Goal: Obtain resource: Download file/media

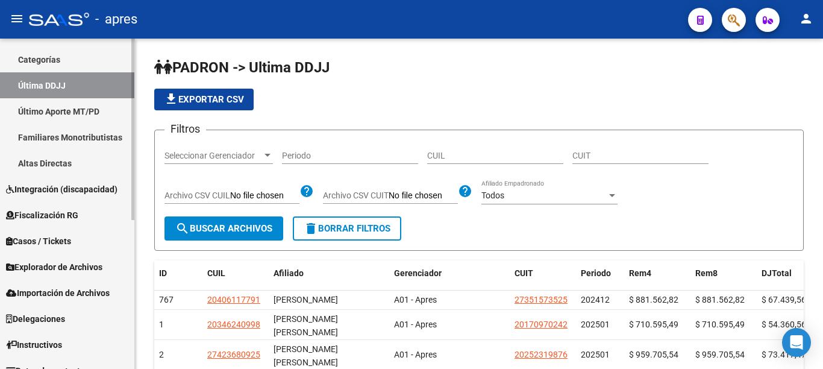
scroll to position [270, 0]
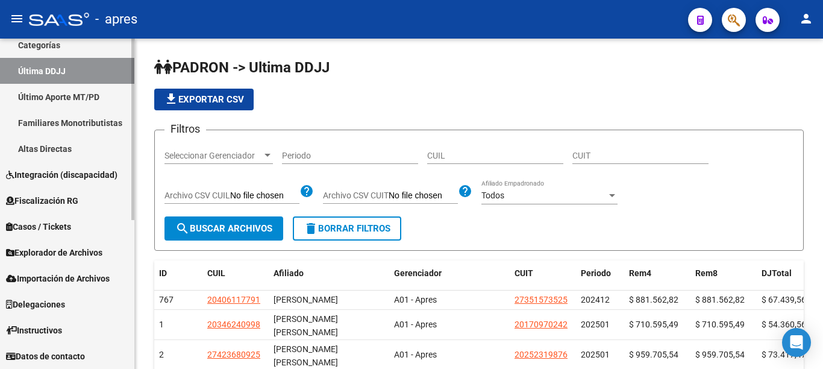
click at [129, 339] on div "Firma Express Reportes Ingresos Percibidos Análisis de todos los conceptos (his…" at bounding box center [68, 68] width 137 height 601
click at [59, 253] on span "Explorador de Archivos" at bounding box center [54, 252] width 96 height 13
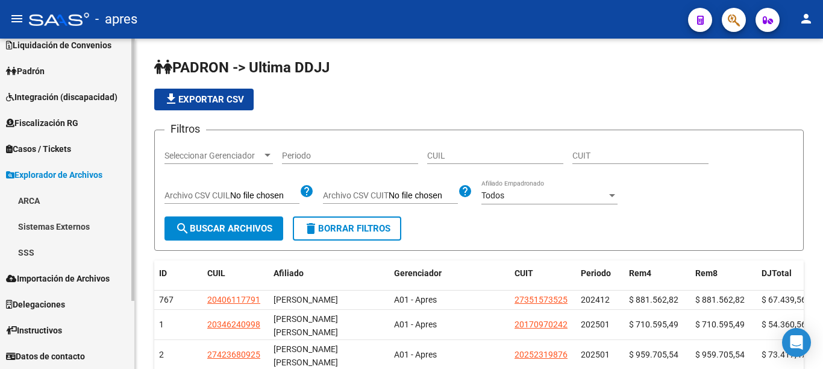
scroll to position [63, 0]
click at [30, 251] on link "SSS" at bounding box center [67, 252] width 134 height 26
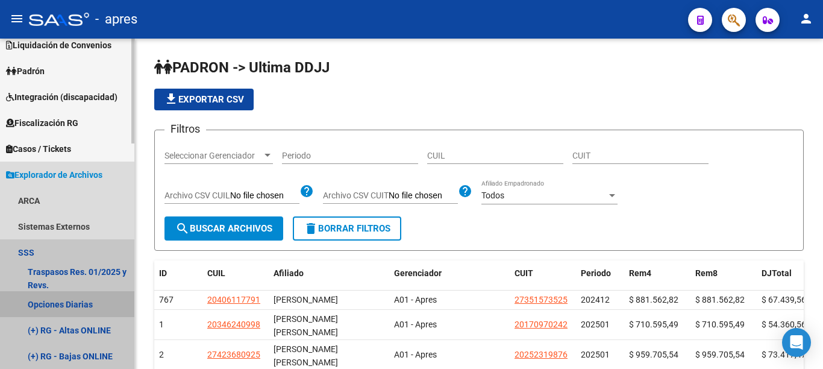
click at [62, 307] on link "Opciones Diarias" at bounding box center [67, 304] width 134 height 26
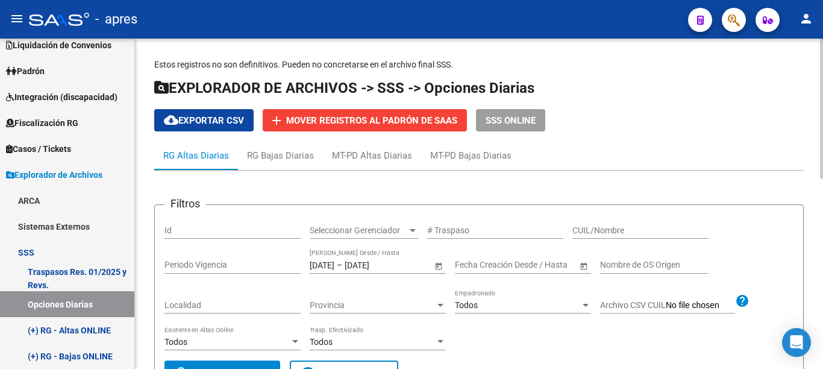
click at [436, 265] on span "Open calendar" at bounding box center [438, 265] width 29 height 29
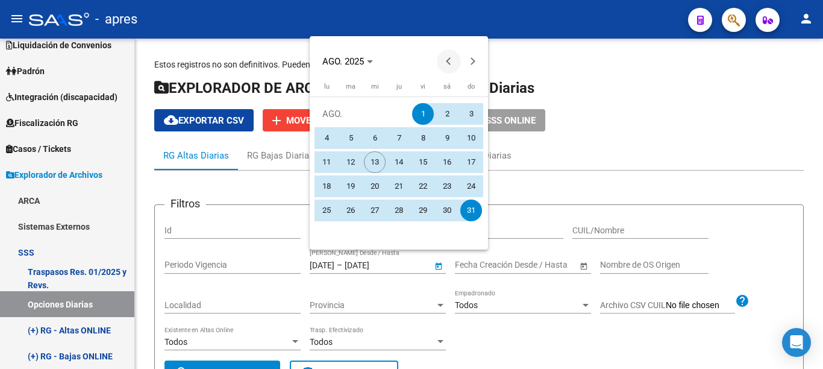
click at [451, 64] on span "Previous month" at bounding box center [449, 61] width 24 height 24
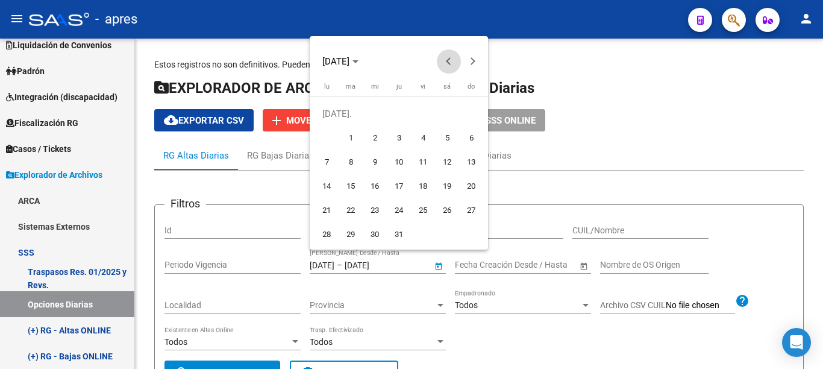
click at [451, 64] on span "Previous month" at bounding box center [449, 61] width 24 height 24
click at [402, 115] on span "1" at bounding box center [399, 114] width 22 height 22
type input "1/5/2025"
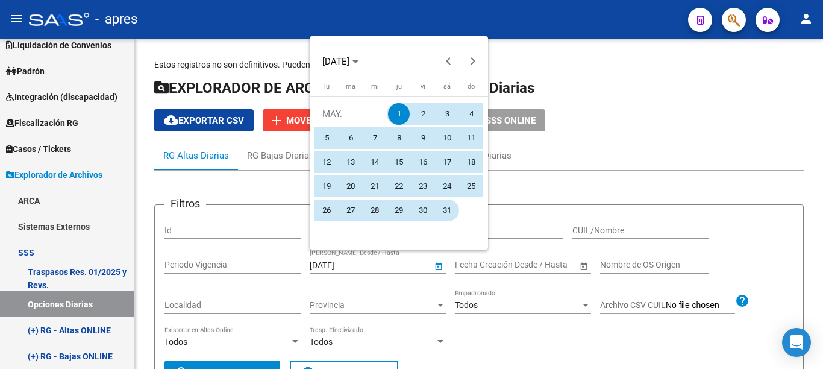
click at [449, 213] on span "31" at bounding box center [447, 210] width 22 height 22
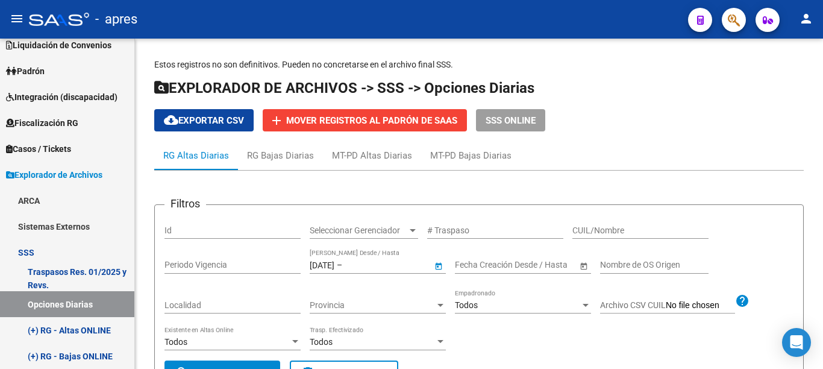
type input "31/5/2025"
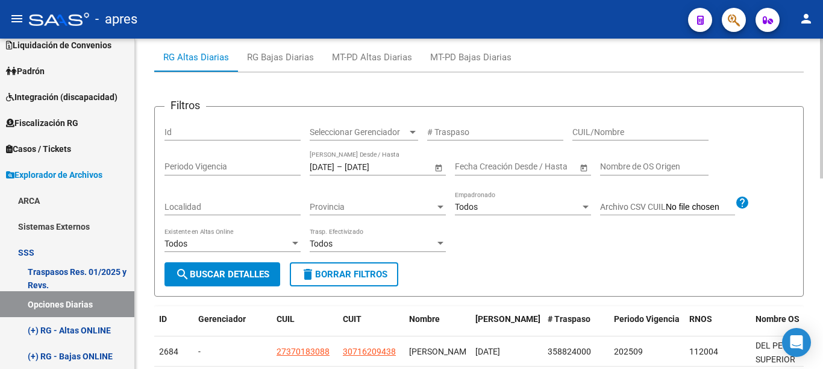
scroll to position [116, 0]
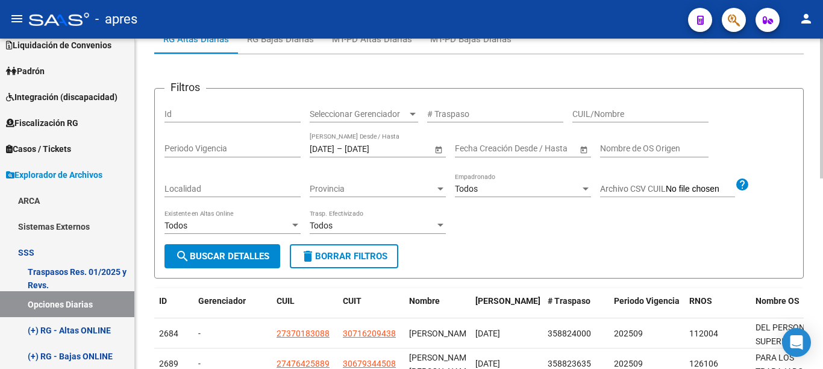
click at [822, 178] on div at bounding box center [821, 109] width 3 height 140
click at [257, 257] on span "search Buscar Detalles" at bounding box center [222, 256] width 94 height 11
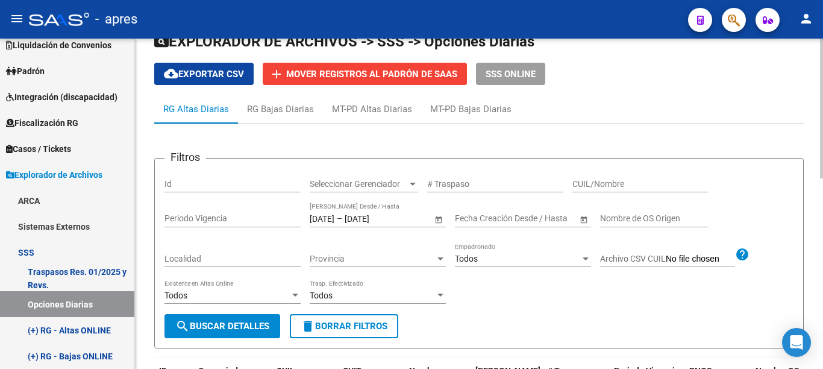
click at [207, 77] on span "cloud_download Exportar CSV" at bounding box center [204, 74] width 80 height 11
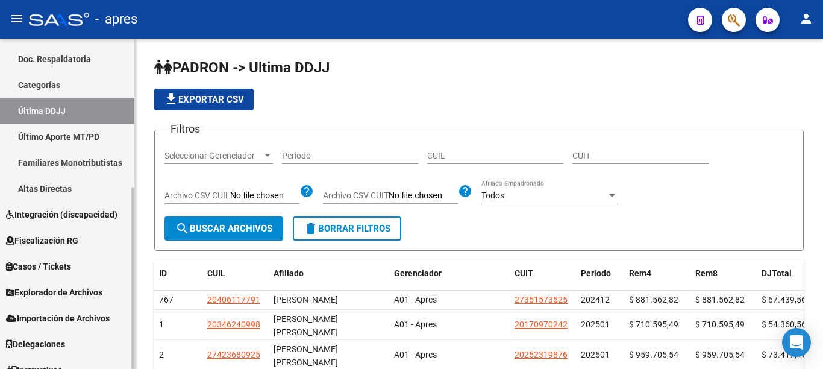
scroll to position [255, 0]
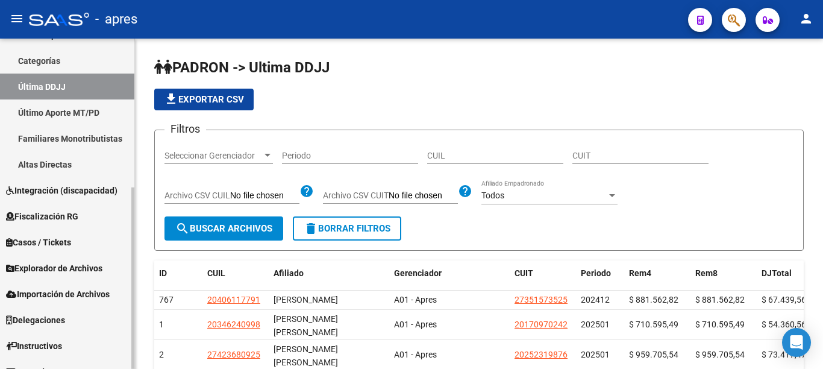
click at [136, 294] on mat-sidenav-container "Firma Express Reportes Ingresos Percibidos Análisis de todos los conceptos (his…" at bounding box center [411, 204] width 823 height 330
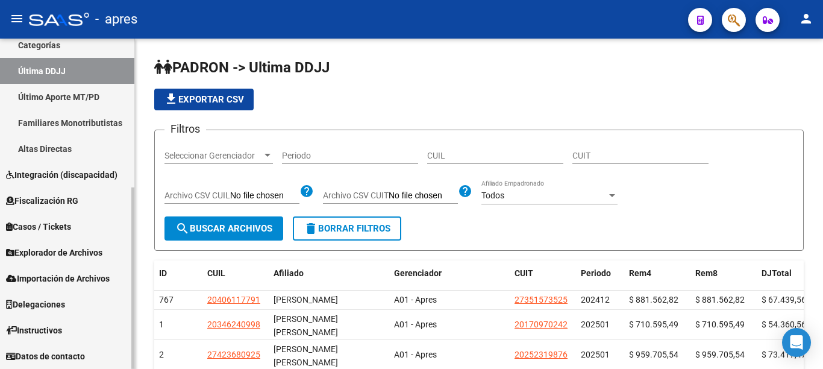
click at [134, 305] on div at bounding box center [132, 277] width 3 height 181
click at [63, 251] on span "Explorador de Archivos" at bounding box center [54, 252] width 96 height 13
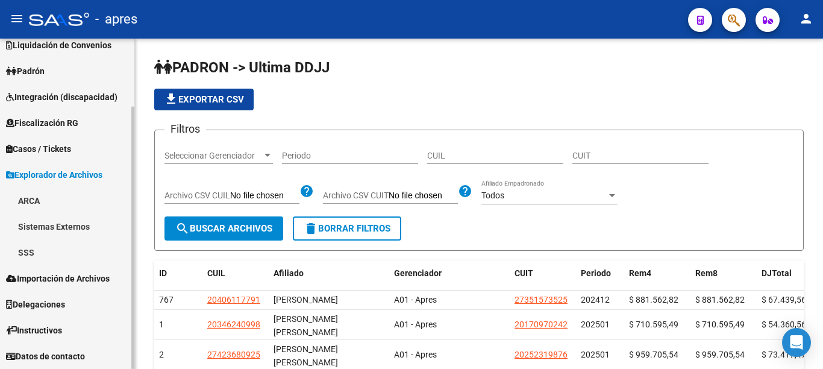
scroll to position [63, 0]
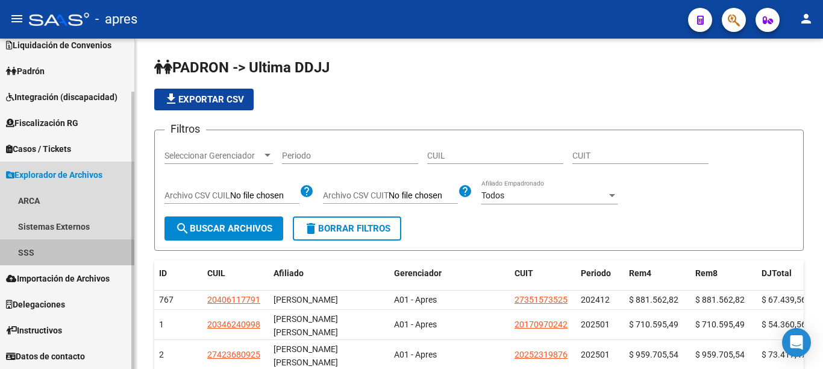
click at [33, 257] on link "SSS" at bounding box center [67, 252] width 134 height 26
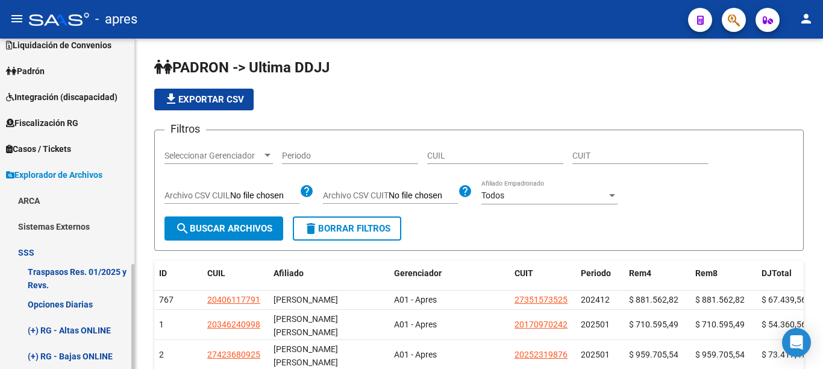
click at [67, 307] on link "Opciones Diarias" at bounding box center [67, 304] width 134 height 26
click at [80, 305] on link "Opciones Diarias" at bounding box center [67, 304] width 134 height 26
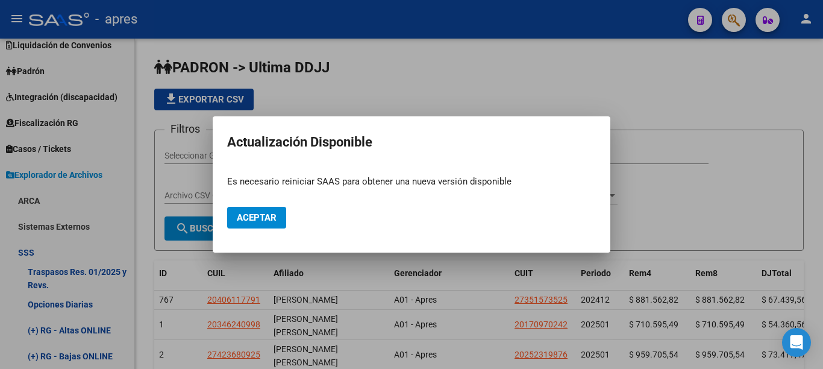
click at [356, 157] on app-update-modal "Actualización Disponible Es necesario reiniciar SAAS para obtener una nueva ver…" at bounding box center [411, 185] width 369 height 108
click at [249, 219] on span "Aceptar" at bounding box center [257, 217] width 40 height 11
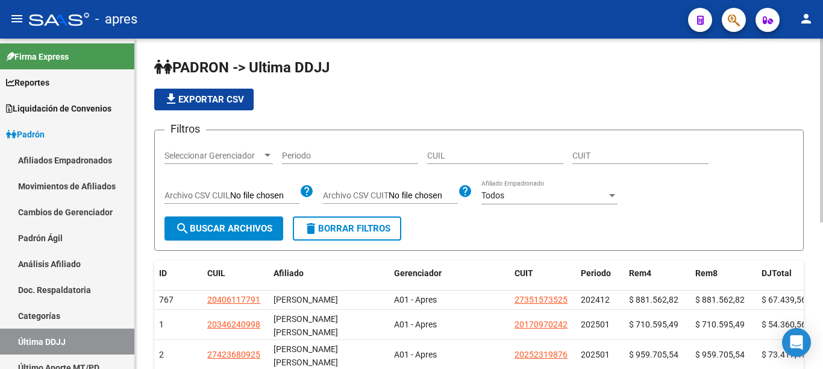
click at [361, 155] on input "Periodo" at bounding box center [350, 156] width 136 height 10
click at [319, 155] on input "Periodo" at bounding box center [350, 156] width 136 height 10
click at [302, 159] on input "Periodo" at bounding box center [350, 156] width 136 height 10
click at [399, 110] on div "file_download Exportar CSV" at bounding box center [478, 100] width 649 height 22
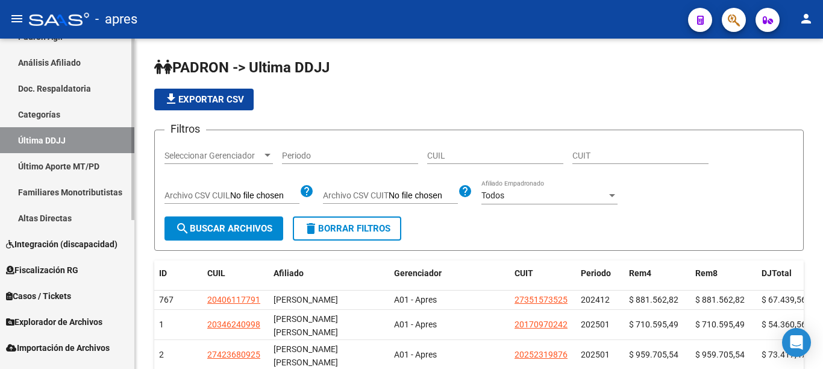
scroll to position [270, 0]
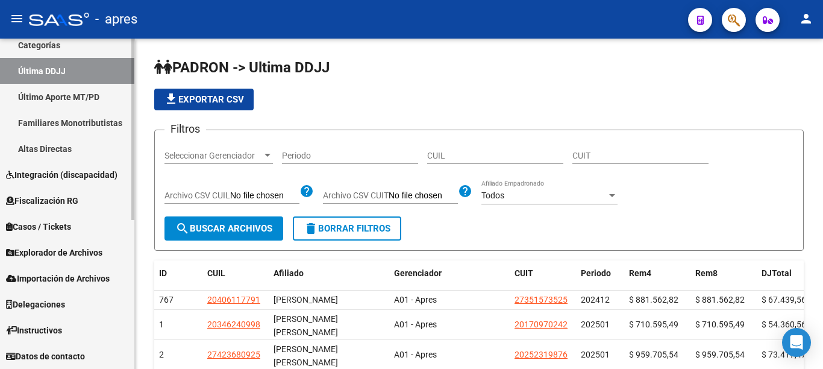
click at [145, 360] on mat-sidenav-container "Firma Express Reportes Ingresos Percibidos Análisis de todos los conceptos (his…" at bounding box center [411, 204] width 823 height 330
click at [50, 257] on span "Explorador de Archivos" at bounding box center [54, 252] width 96 height 13
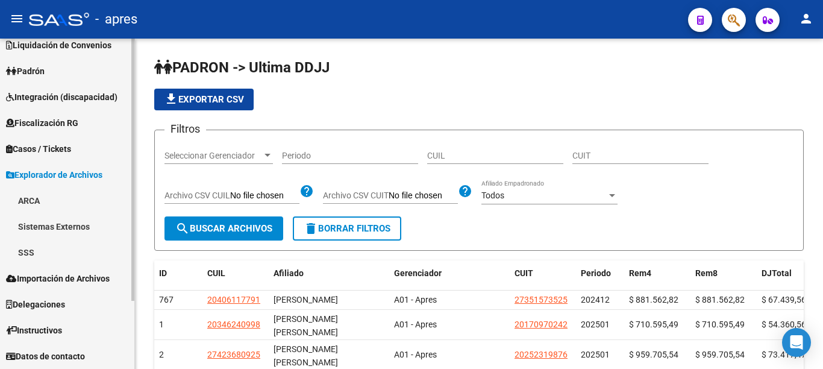
scroll to position [63, 0]
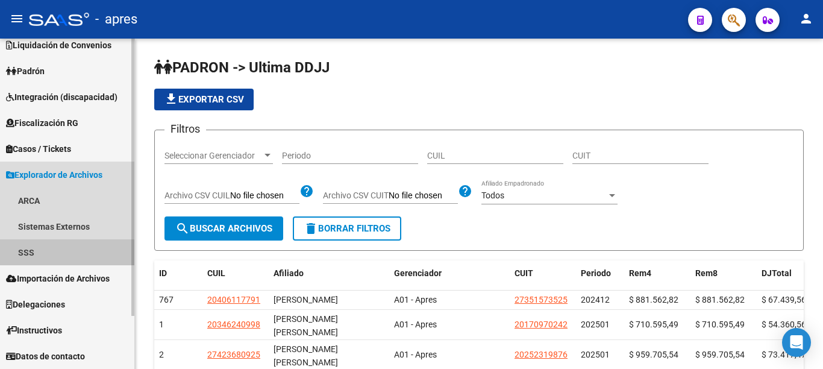
click at [23, 255] on link "SSS" at bounding box center [67, 252] width 134 height 26
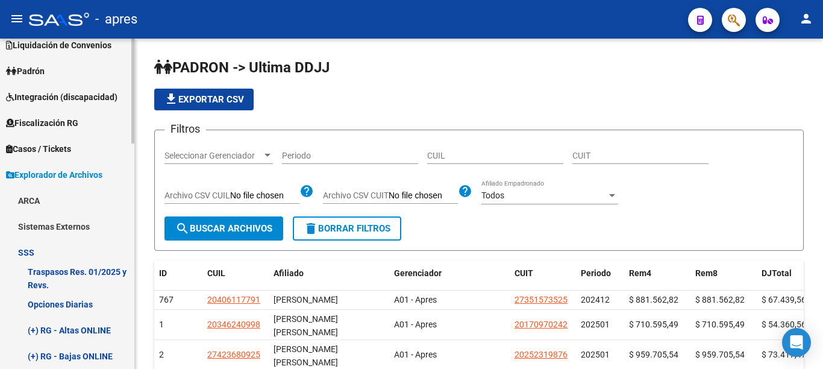
click at [45, 307] on link "Opciones Diarias" at bounding box center [67, 304] width 134 height 26
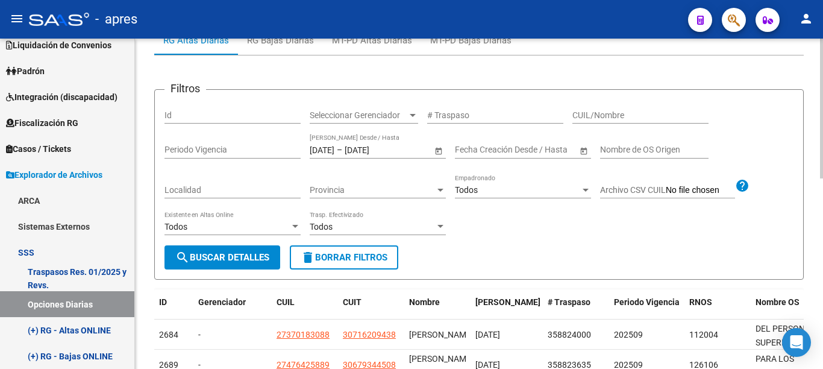
click at [822, 178] on div at bounding box center [821, 109] width 3 height 140
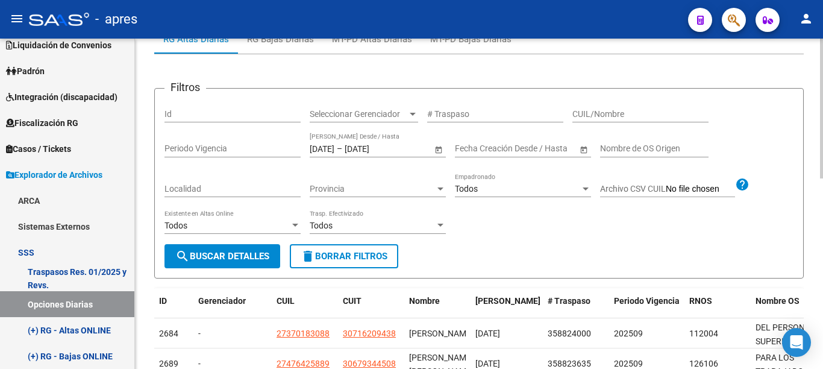
click at [225, 252] on span "search Buscar Detalles" at bounding box center [222, 256] width 94 height 11
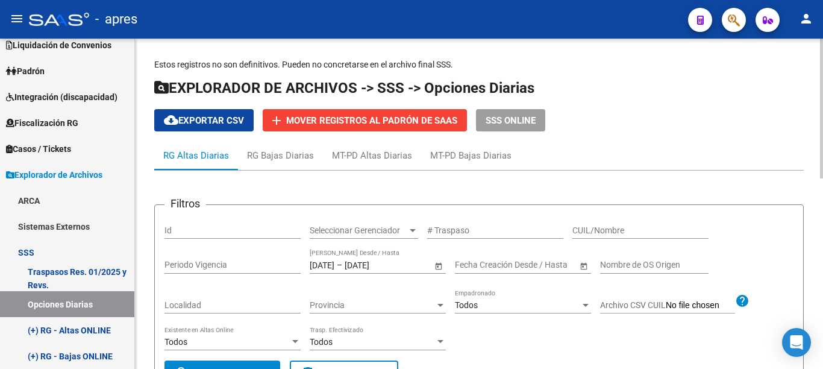
click at [822, 107] on div at bounding box center [821, 109] width 3 height 140
click at [199, 111] on button "cloud_download Exportar CSV" at bounding box center [203, 120] width 99 height 22
